Goal: Navigation & Orientation: Go to known website

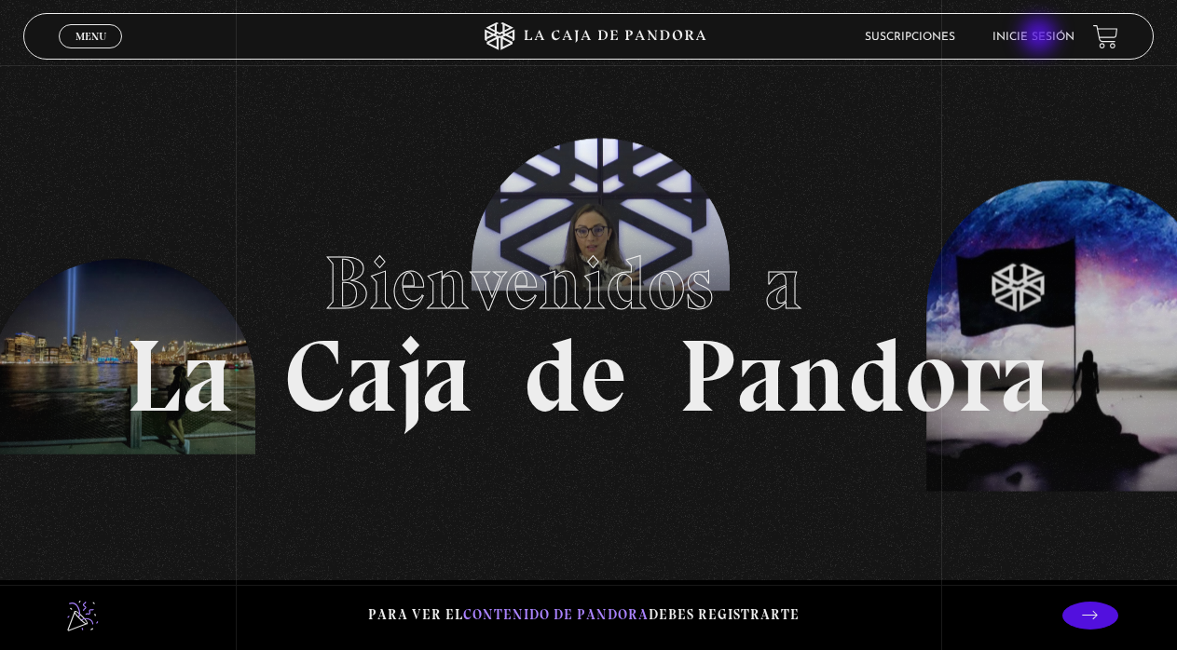
click at [1041, 37] on link "Inicie sesión" at bounding box center [1033, 37] width 82 height 11
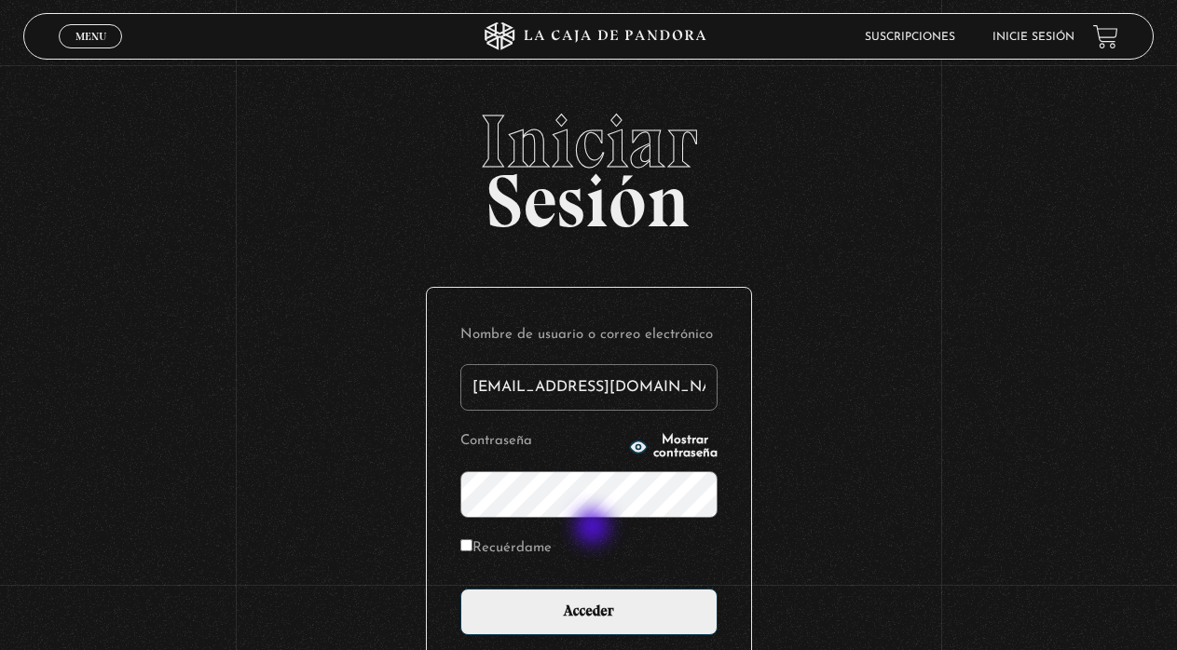
type input "yen25c@hotmail.com"
click at [653, 444] on span "Mostrar contraseña" at bounding box center [685, 447] width 64 height 26
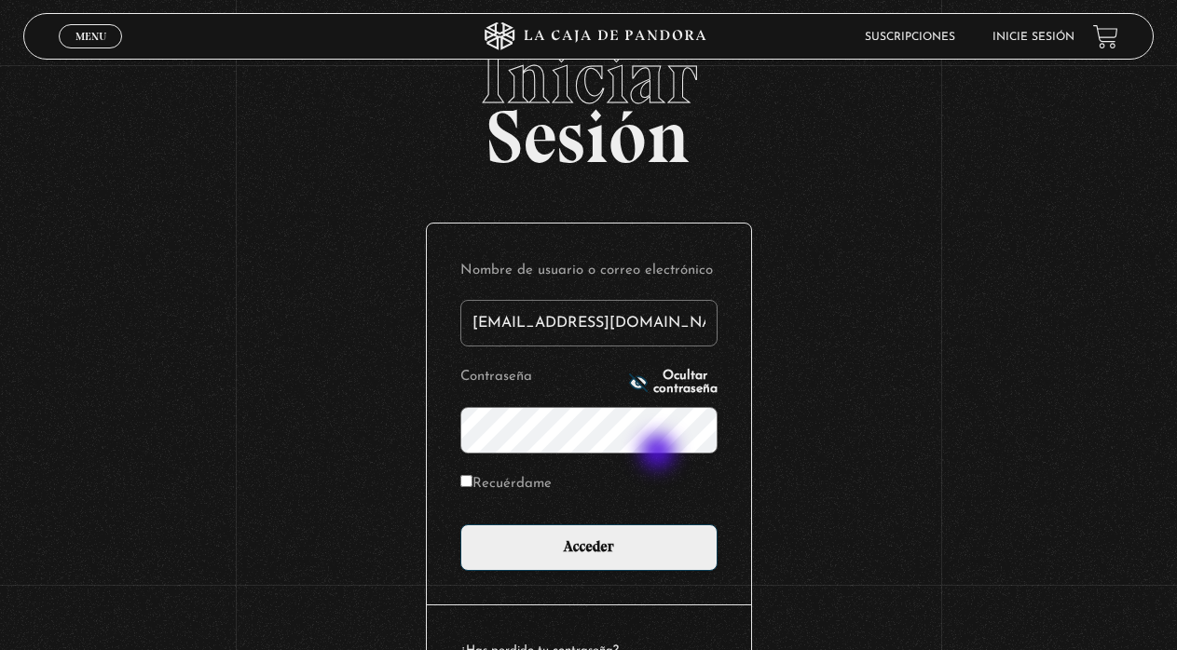
scroll to position [73, 0]
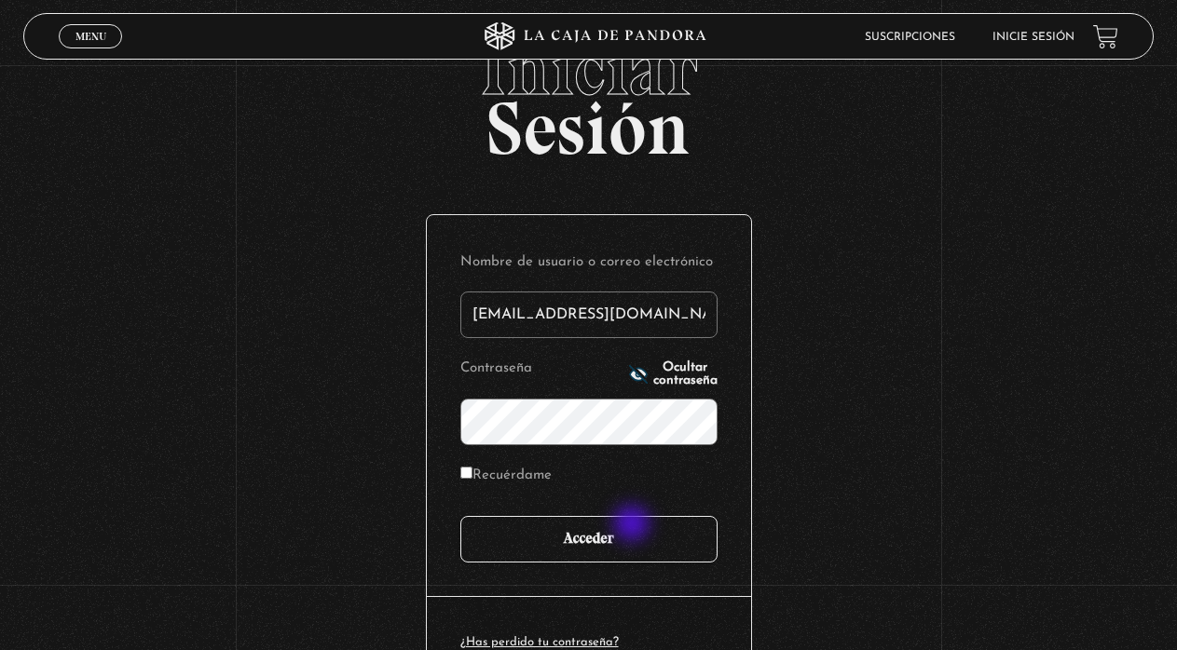
click at [634, 527] on input "Acceder" at bounding box center [588, 539] width 257 height 47
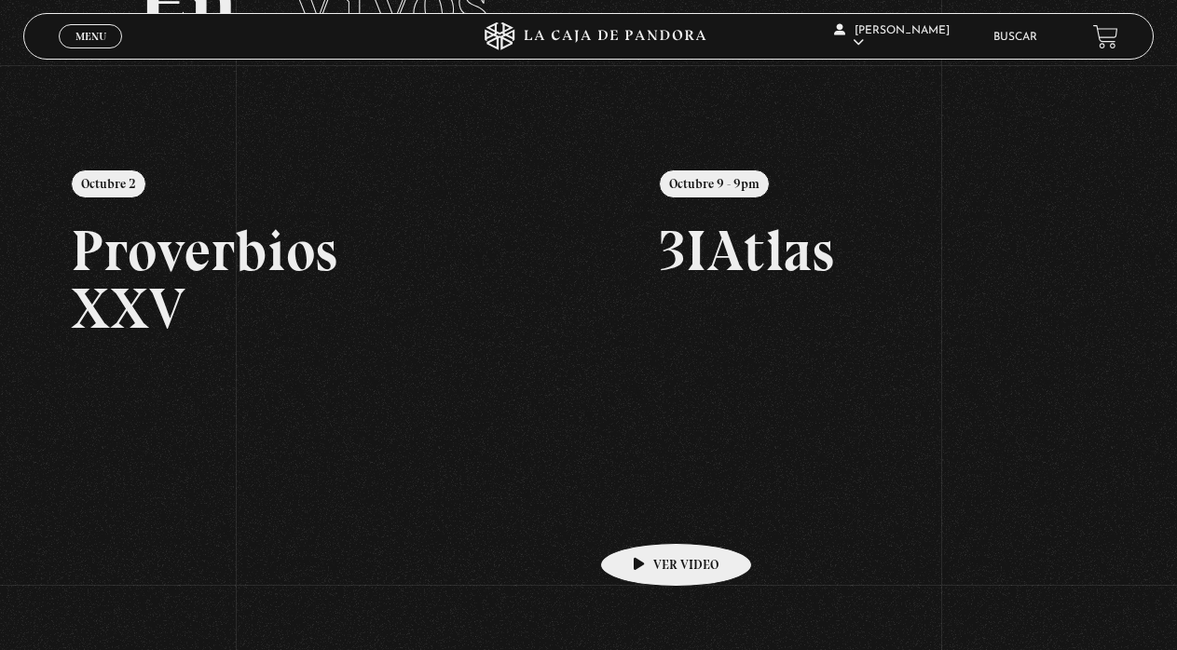
scroll to position [158, 0]
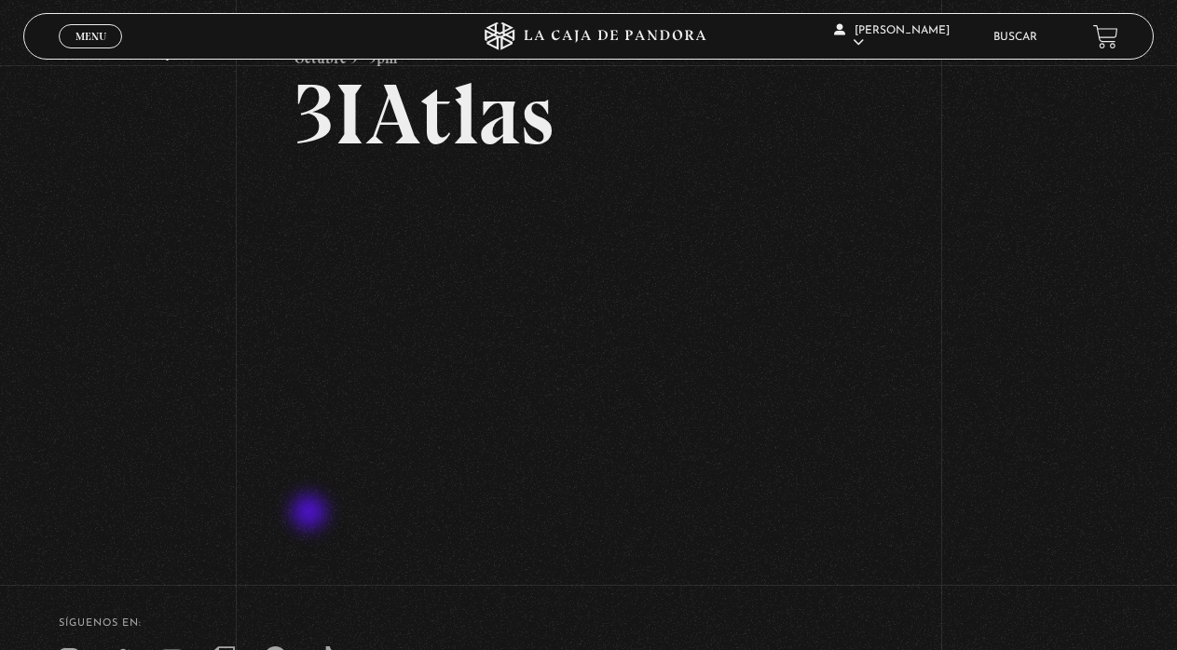
scroll to position [93, 0]
